Goal: Information Seeking & Learning: Check status

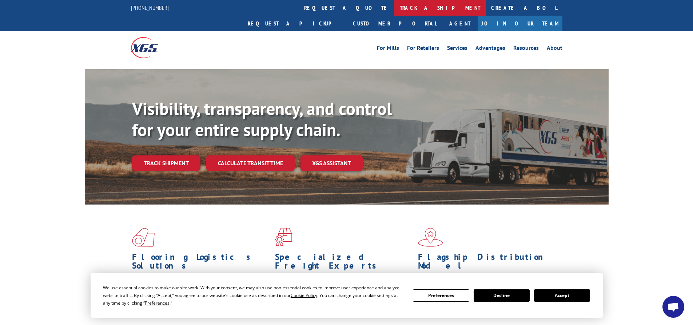
drag, startPoint x: 322, startPoint y: 8, endPoint x: 314, endPoint y: 25, distance: 19.2
click at [394, 8] on link "track a shipment" at bounding box center [439, 8] width 91 height 16
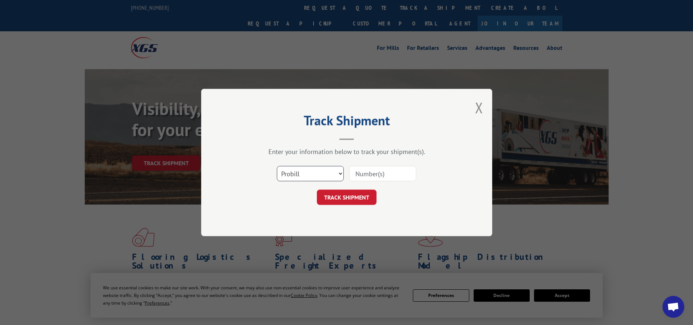
click at [296, 172] on select "Select category... Probill BOL PO" at bounding box center [310, 173] width 67 height 15
select select "bol"
click at [277, 166] on select "Select category... Probill BOL PO" at bounding box center [310, 173] width 67 height 15
click at [359, 175] on input at bounding box center [382, 173] width 67 height 15
paste input "2871436"
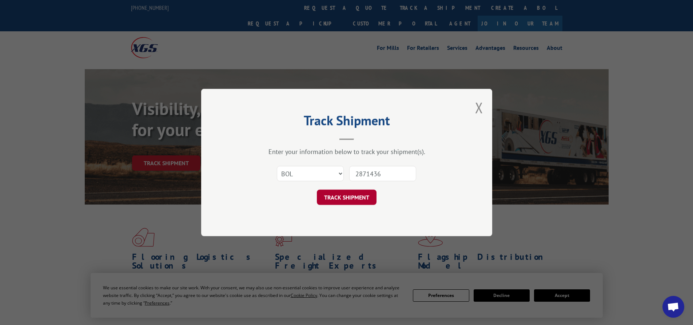
type input "2871436"
click at [345, 195] on button "TRACK SHIPMENT" at bounding box center [347, 197] width 60 height 15
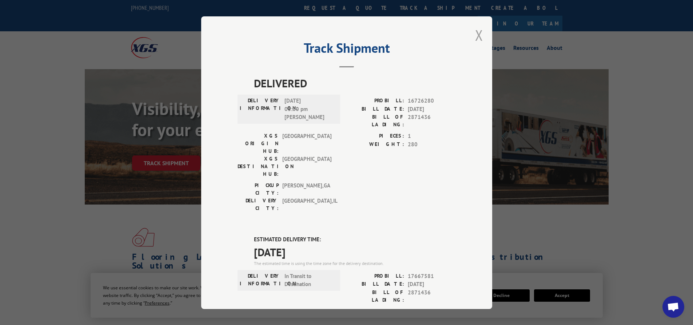
click at [476, 36] on button "Close modal" at bounding box center [479, 34] width 8 height 19
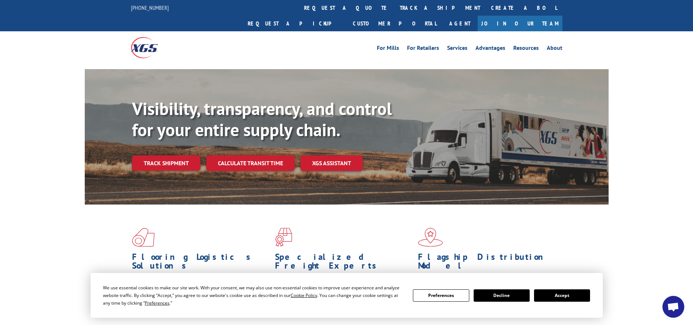
drag, startPoint x: 347, startPoint y: 3, endPoint x: 339, endPoint y: 6, distance: 8.2
click at [394, 3] on link "track a shipment" at bounding box center [439, 8] width 91 height 16
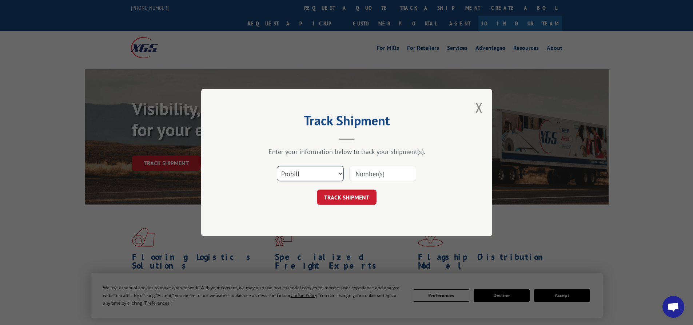
drag, startPoint x: 293, startPoint y: 176, endPoint x: 291, endPoint y: 181, distance: 4.7
click at [293, 176] on select "Select category... Probill BOL PO" at bounding box center [310, 173] width 67 height 15
select select "bol"
click at [277, 166] on select "Select category... Probill BOL PO" at bounding box center [310, 173] width 67 height 15
click at [389, 175] on input at bounding box center [382, 173] width 67 height 15
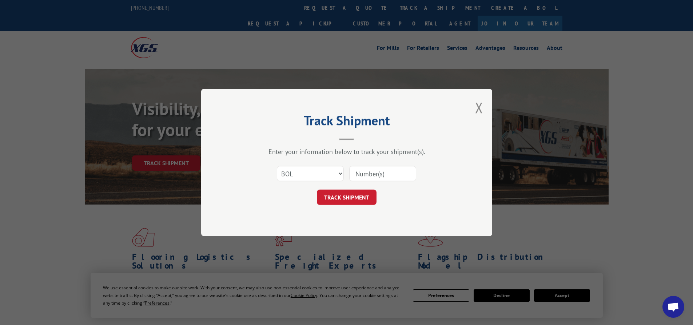
paste input "2871437"
type input "2871437"
click at [340, 199] on button "TRACK SHIPMENT" at bounding box center [347, 197] width 60 height 15
